Goal: Task Accomplishment & Management: Use online tool/utility

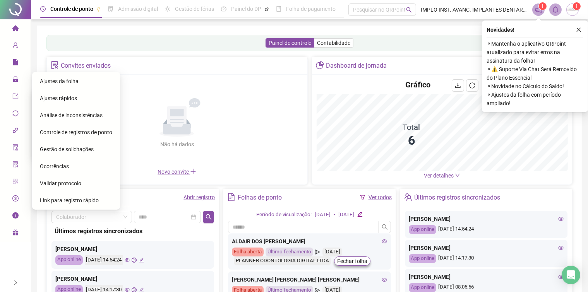
click at [62, 83] on span "Ajustes da folha" at bounding box center [59, 81] width 39 height 6
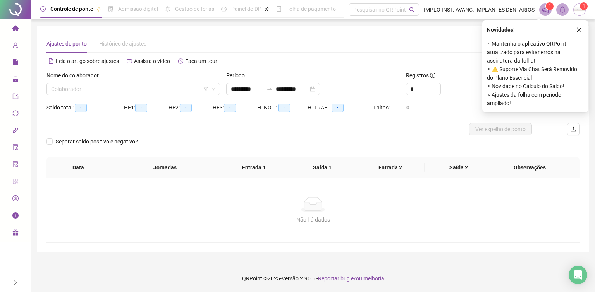
type input "**********"
click at [147, 87] on input "search" at bounding box center [129, 89] width 157 height 12
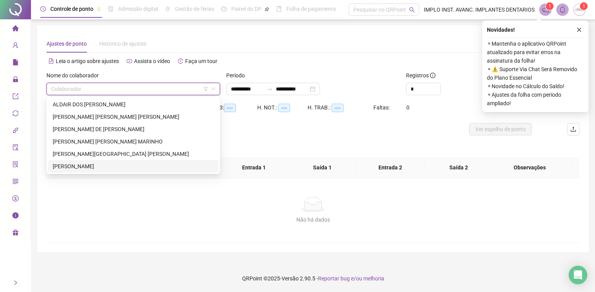
click at [93, 167] on div "[PERSON_NAME]" at bounding box center [133, 166] width 161 height 9
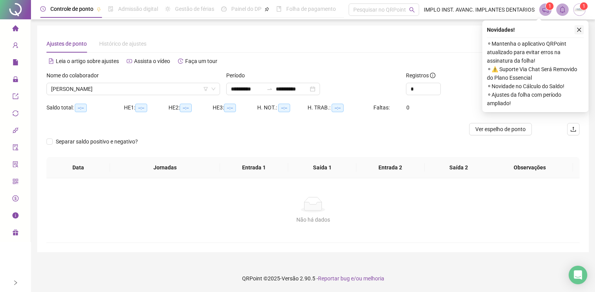
click at [577, 29] on icon "close" at bounding box center [578, 29] width 5 height 5
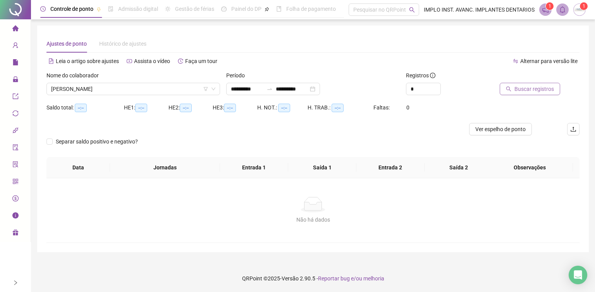
click at [523, 89] on span "Buscar registros" at bounding box center [534, 89] width 40 height 9
